Goal: Find contact information: Find contact information

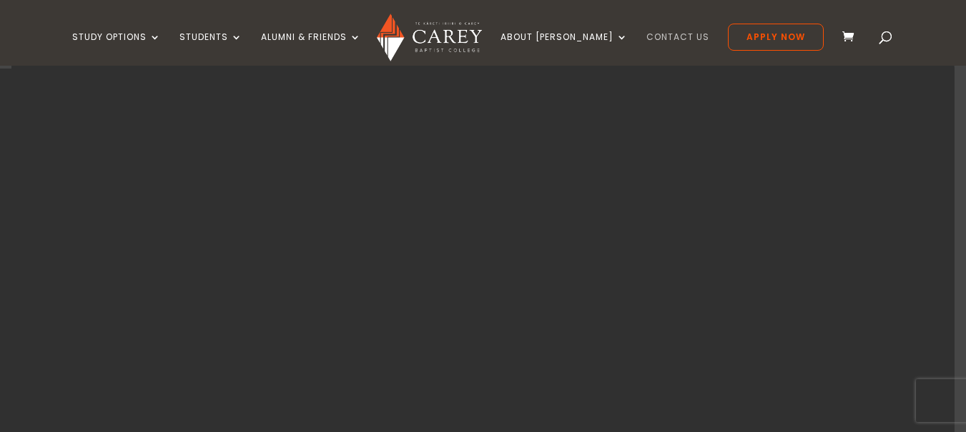
click at [646, 39] on link "Contact Us" at bounding box center [677, 49] width 63 height 34
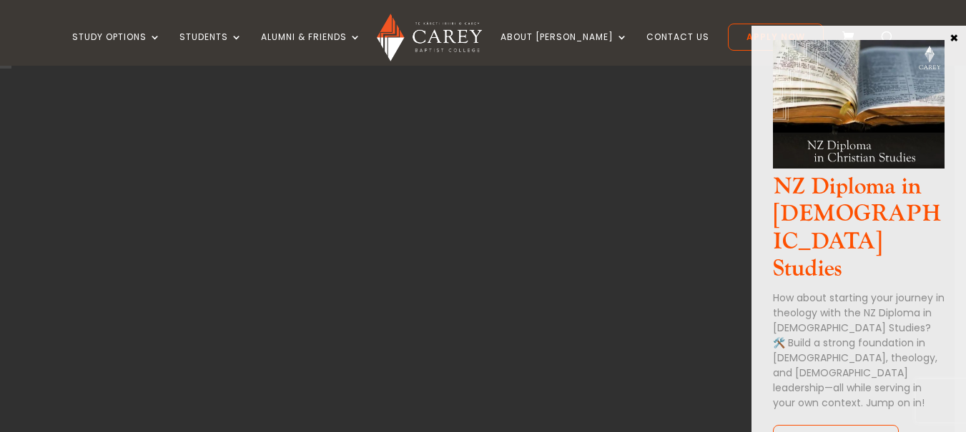
scroll to position [143, 0]
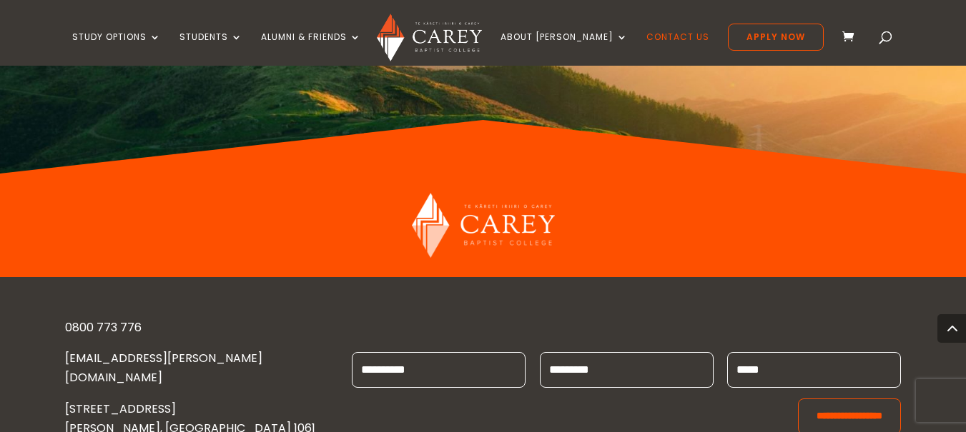
scroll to position [2031, 0]
